Goal: Information Seeking & Learning: Find contact information

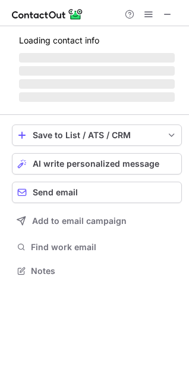
scroll to position [259, 189]
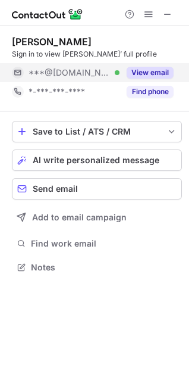
click at [146, 80] on div "View email" at bounding box center [147, 72] width 54 height 19
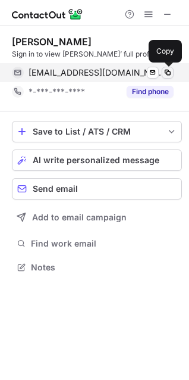
click at [169, 74] on span at bounding box center [168, 73] width 10 height 10
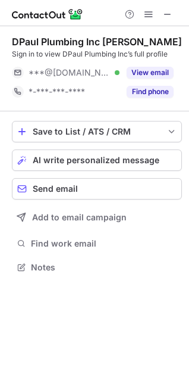
scroll to position [259, 189]
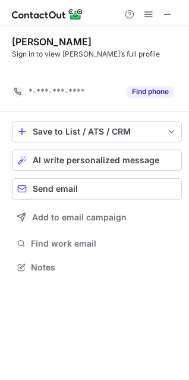
scroll to position [240, 189]
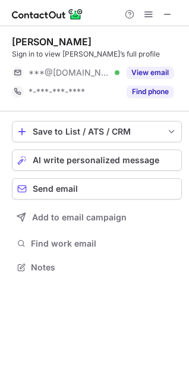
scroll to position [259, 189]
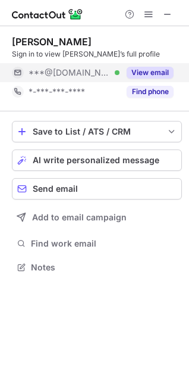
click at [151, 72] on button "View email" at bounding box center [150, 73] width 47 height 12
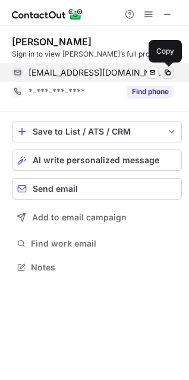
click at [173, 70] on button at bounding box center [168, 73] width 12 height 12
